Goal: Information Seeking & Learning: Understand process/instructions

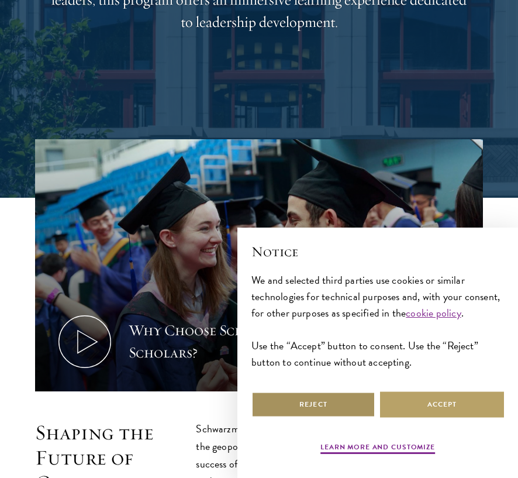
click at [319, 408] on button "Reject" at bounding box center [313, 404] width 124 height 26
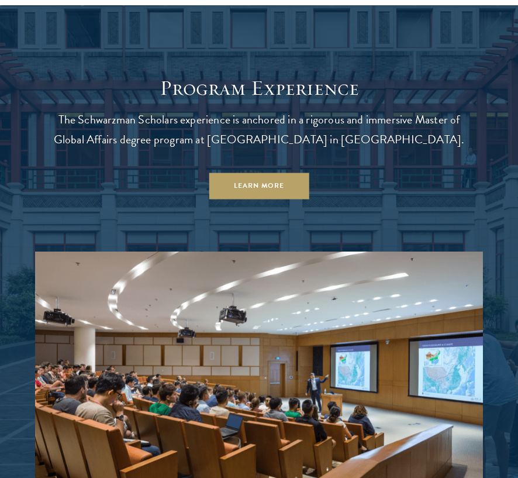
scroll to position [872, 0]
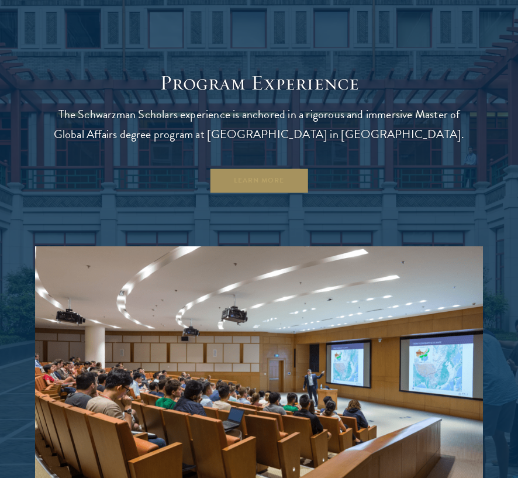
click at [253, 170] on link "Learn More" at bounding box center [259, 180] width 100 height 26
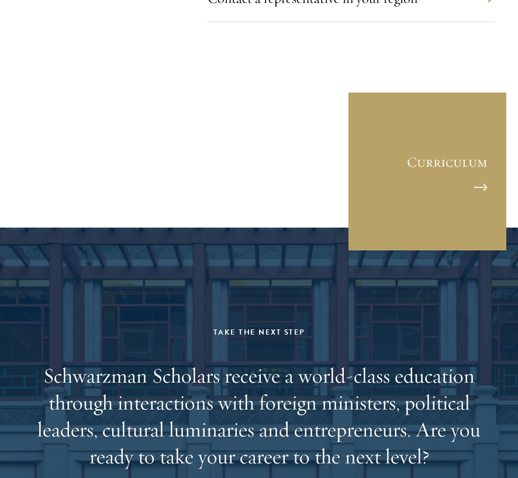
scroll to position [6730, 0]
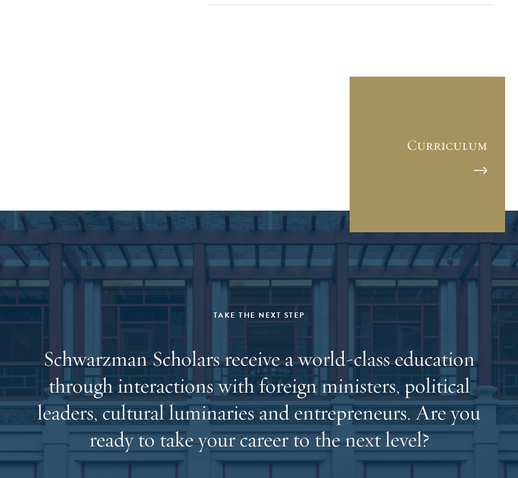
click at [444, 89] on link "Curriculum" at bounding box center [427, 154] width 158 height 158
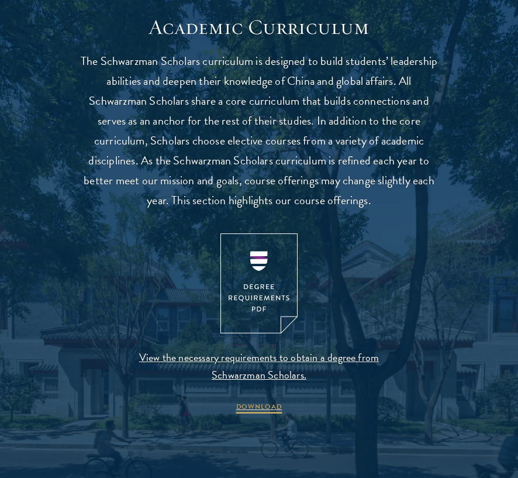
scroll to position [978, 0]
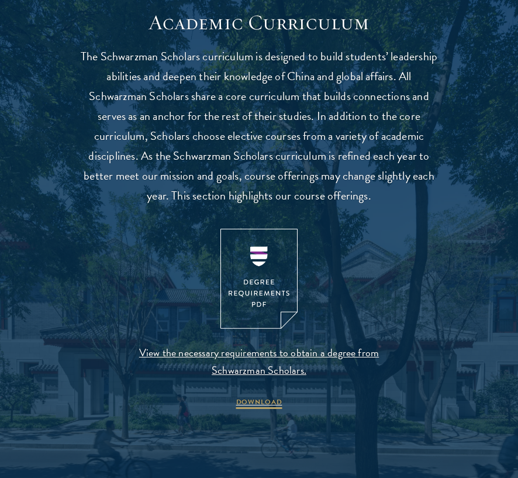
click at [258, 294] on img at bounding box center [258, 279] width 77 height 100
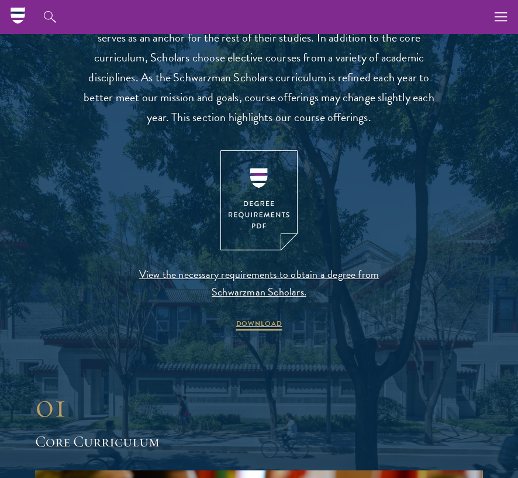
scroll to position [1052, 0]
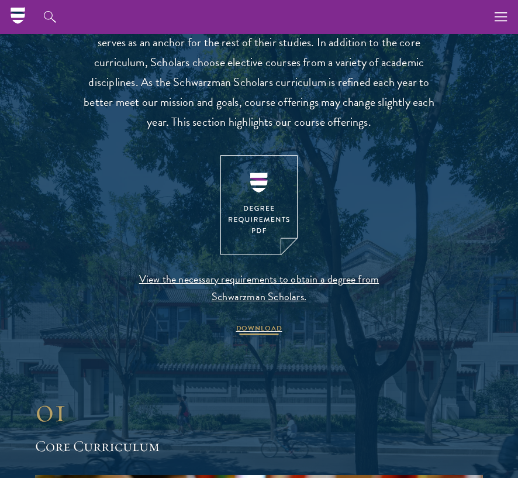
click at [265, 324] on span "DOWNLOAD" at bounding box center [259, 330] width 46 height 14
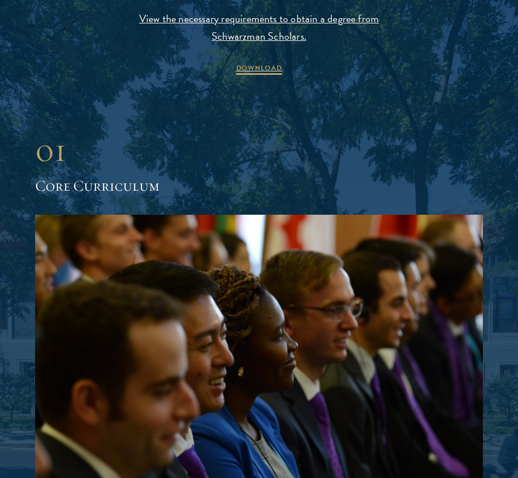
scroll to position [1312, 1]
click at [370, 191] on h2 "Core Curriculum" at bounding box center [259, 186] width 448 height 22
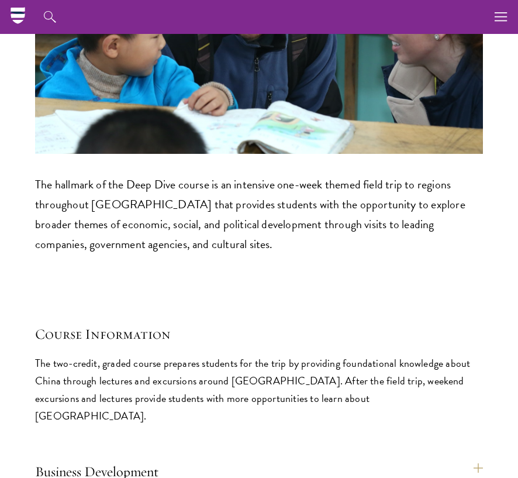
scroll to position [5594, 0]
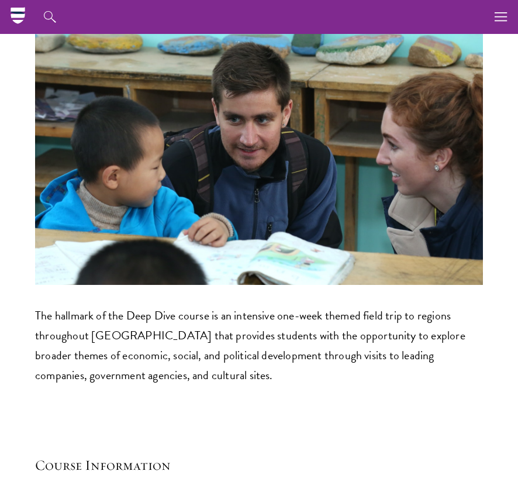
click at [498, 8] on icon "button" at bounding box center [501, 17] width 13 height 34
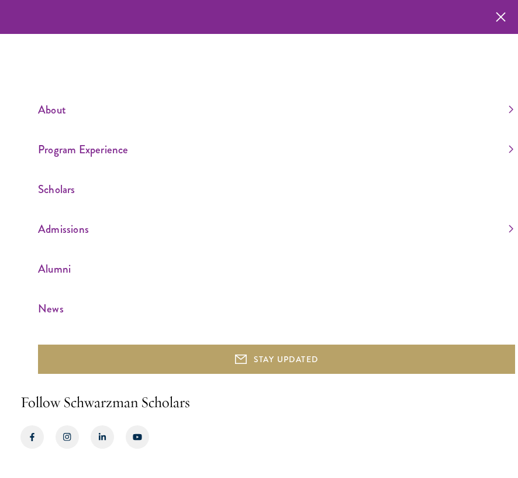
click at [82, 232] on link "Admissions" at bounding box center [275, 228] width 475 height 19
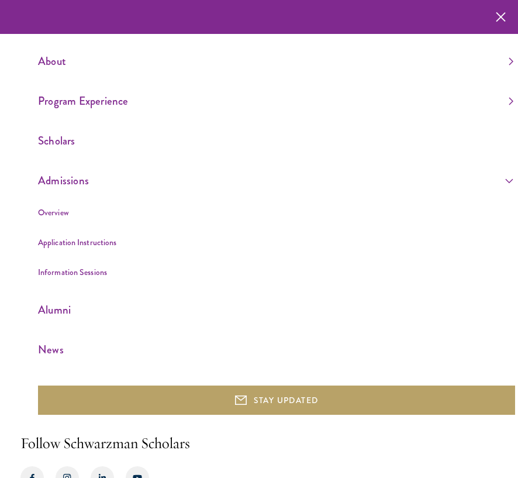
click at [82, 241] on link "Application Instructions" at bounding box center [77, 242] width 78 height 12
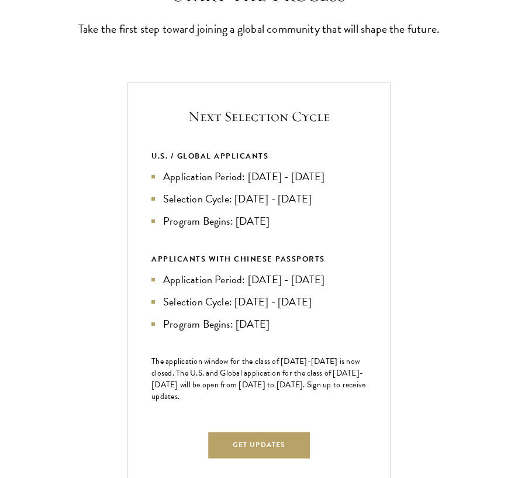
scroll to position [402, 0]
